Goal: Task Accomplishment & Management: Manage account settings

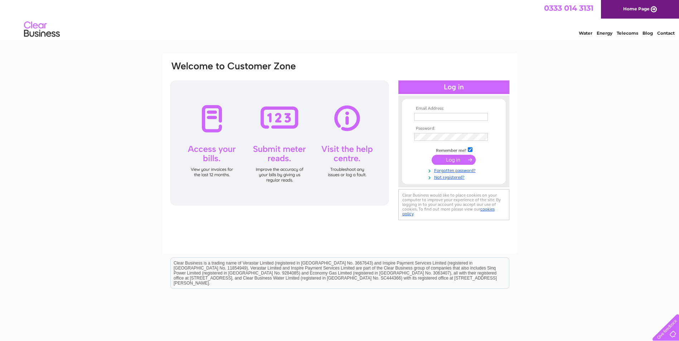
type input "accounts@marksmithglazing.com"
click at [457, 162] on input "submit" at bounding box center [454, 160] width 44 height 10
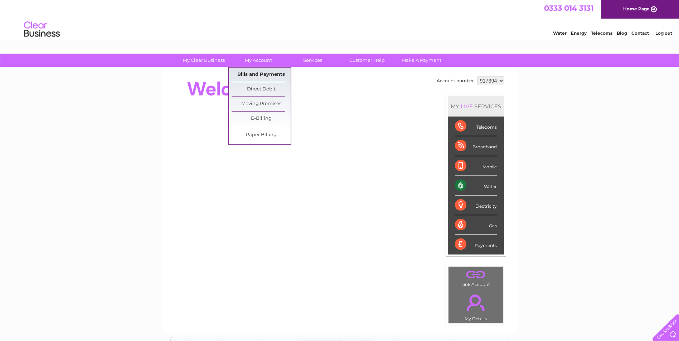
click at [248, 73] on link "Bills and Payments" at bounding box center [261, 75] width 59 height 14
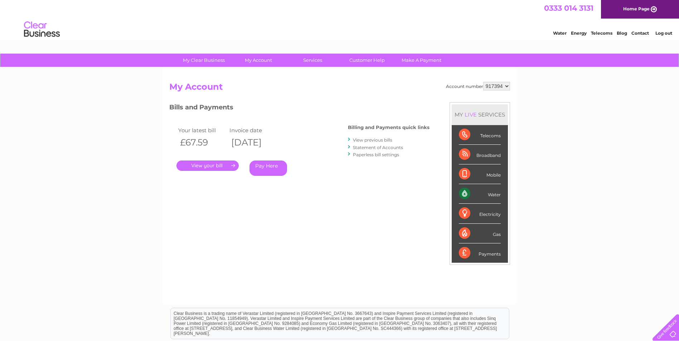
click at [209, 166] on link "." at bounding box center [207, 166] width 62 height 10
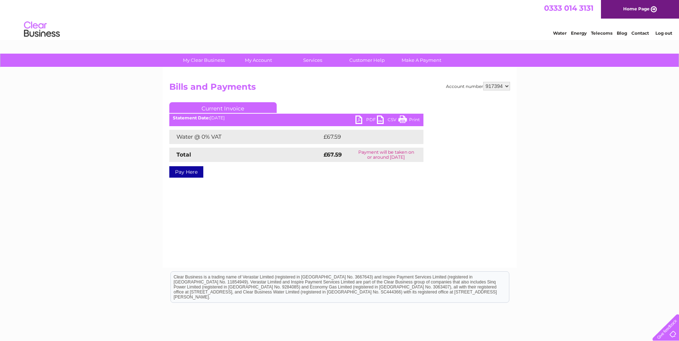
click at [365, 118] on link "PDF" at bounding box center [365, 121] width 21 height 10
click at [507, 87] on select "917394 917395" at bounding box center [496, 86] width 27 height 9
select select "917395"
click at [483, 82] on select "917394 917395" at bounding box center [496, 86] width 27 height 9
click at [367, 121] on link "PDF" at bounding box center [365, 121] width 21 height 10
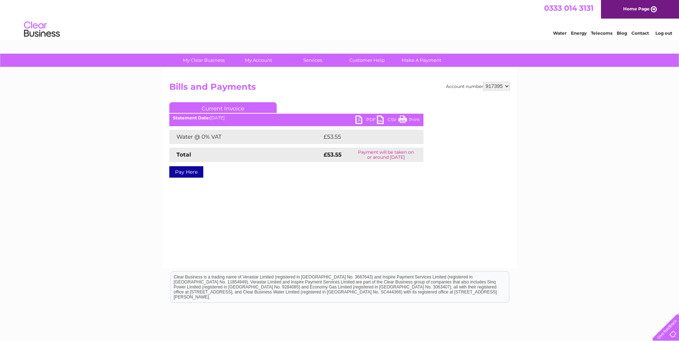
click at [664, 33] on link "Log out" at bounding box center [663, 32] width 17 height 5
